Goal: Navigation & Orientation: Find specific page/section

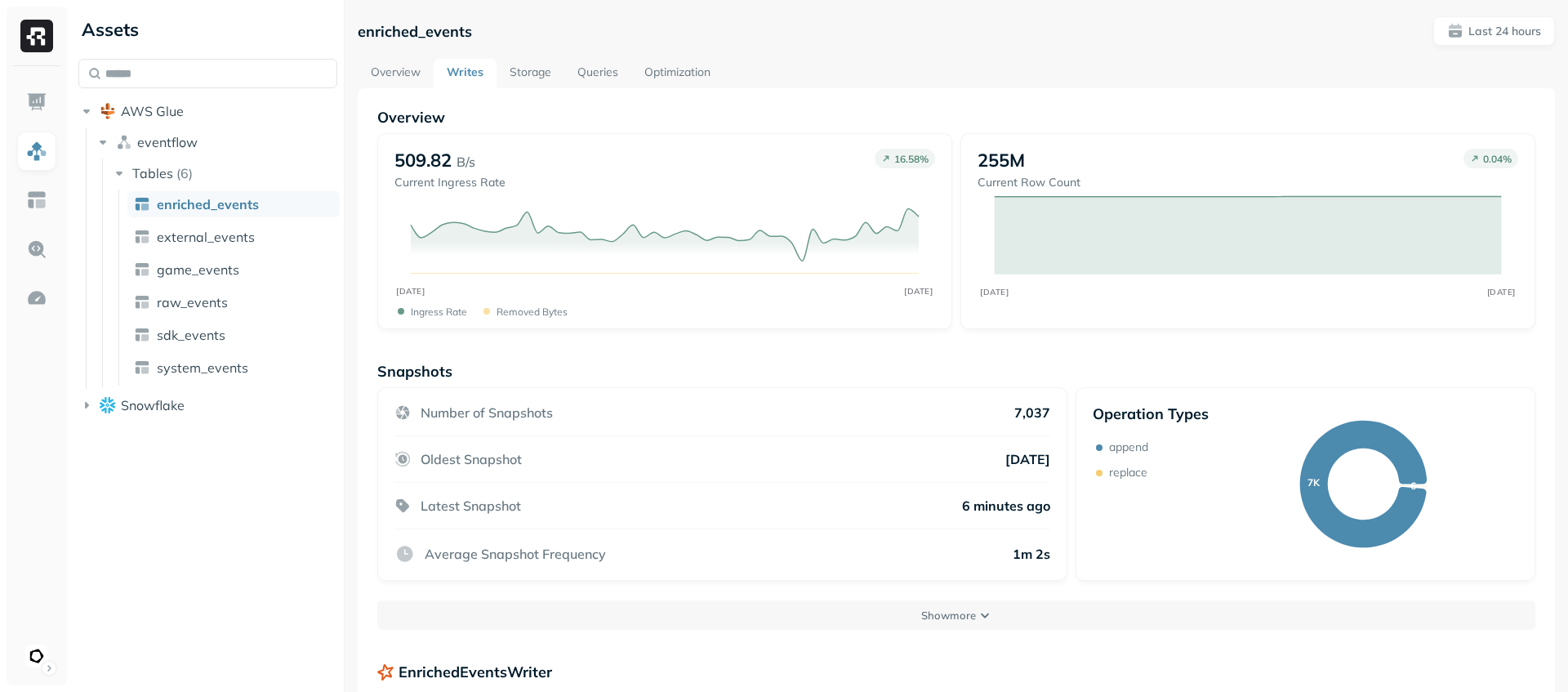
click at [535, 73] on link "Storage" at bounding box center [530, 73] width 68 height 29
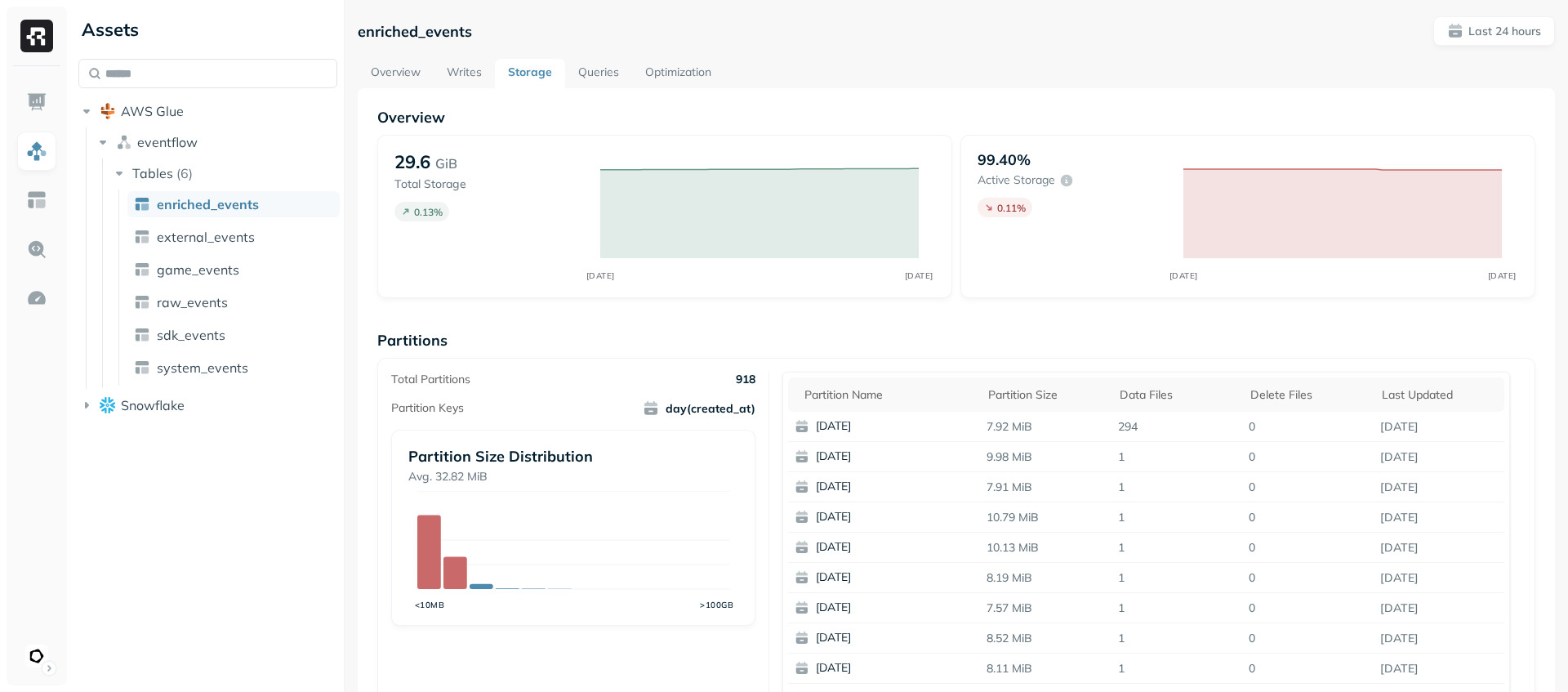
drag, startPoint x: 476, startPoint y: 73, endPoint x: 453, endPoint y: 73, distance: 23.0
click at [475, 73] on link "Writes" at bounding box center [465, 73] width 62 height 29
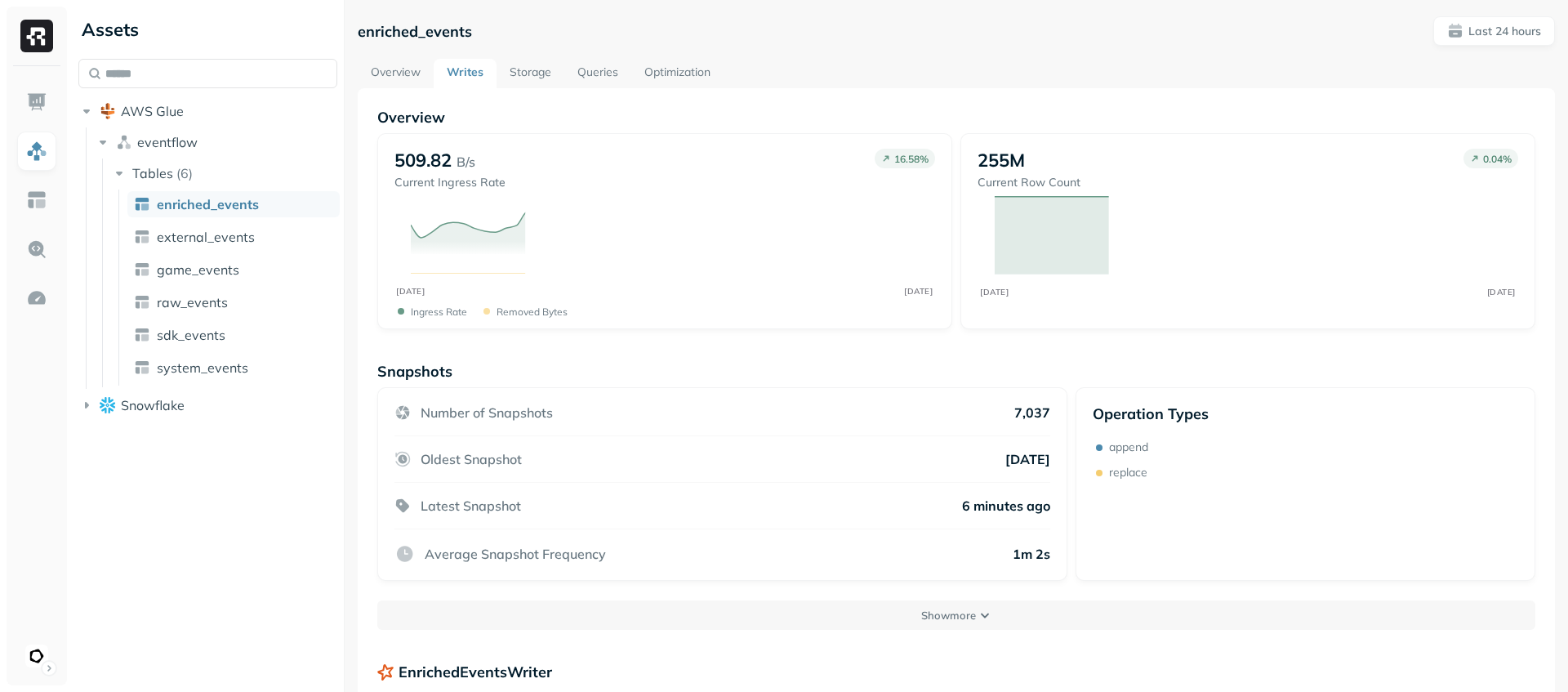
click at [402, 73] on link "Overview" at bounding box center [396, 73] width 76 height 29
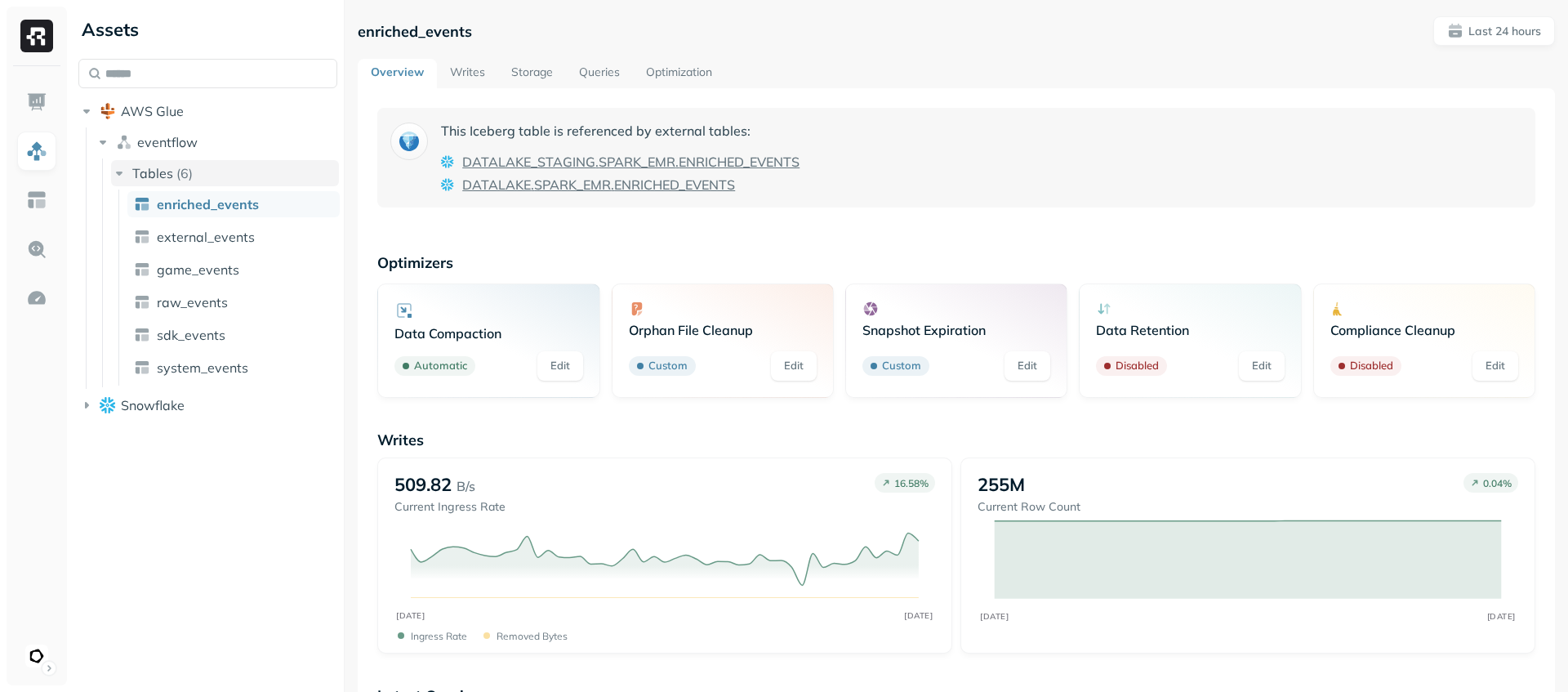
click at [121, 174] on icon "button" at bounding box center [119, 173] width 16 height 16
click at [123, 173] on icon "button" at bounding box center [119, 173] width 16 height 16
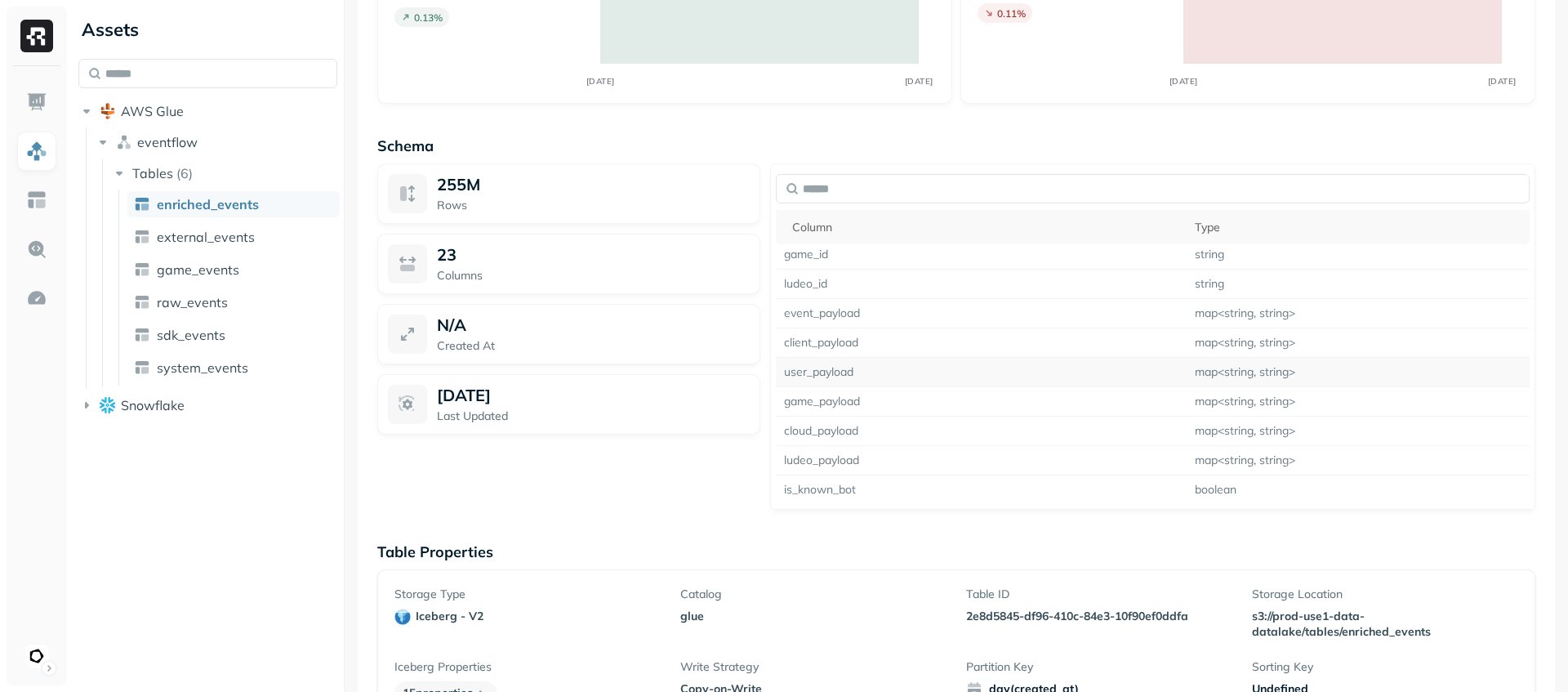
scroll to position [1182, 0]
